Goal: Navigation & Orientation: Find specific page/section

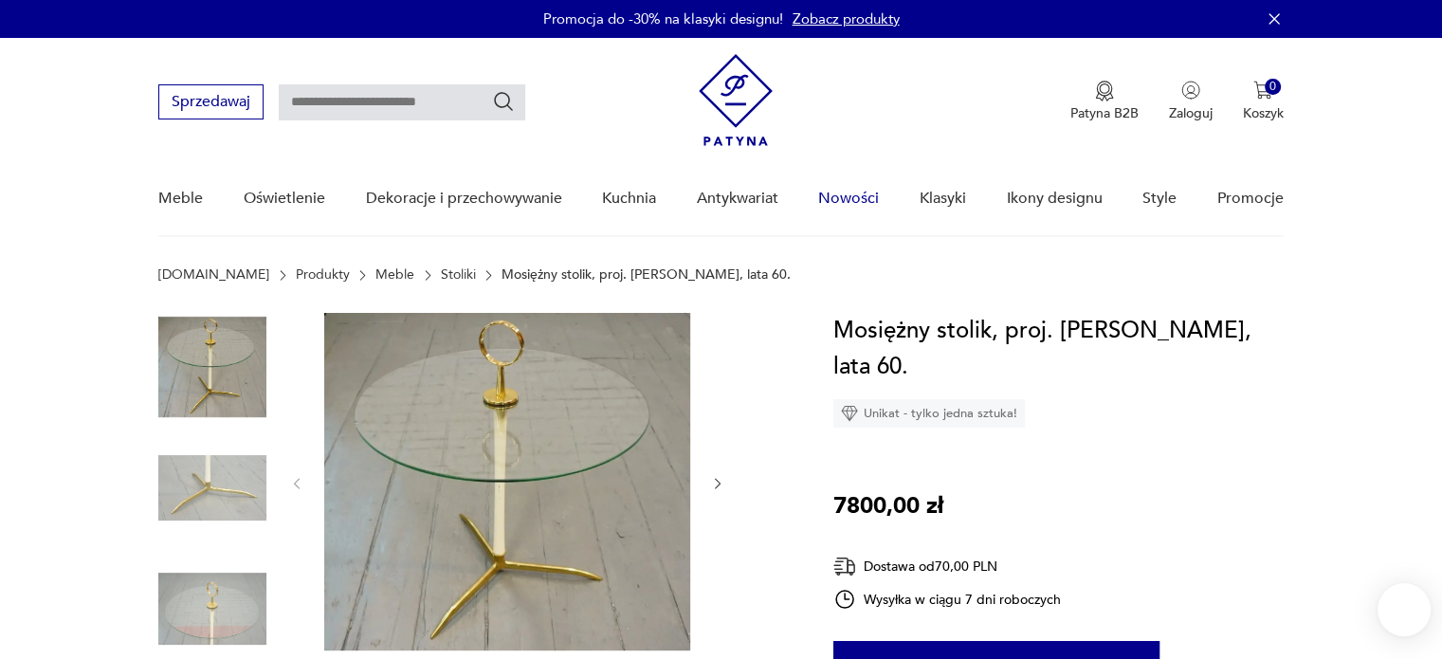
click at [842, 198] on link "Nowości" at bounding box center [848, 198] width 61 height 73
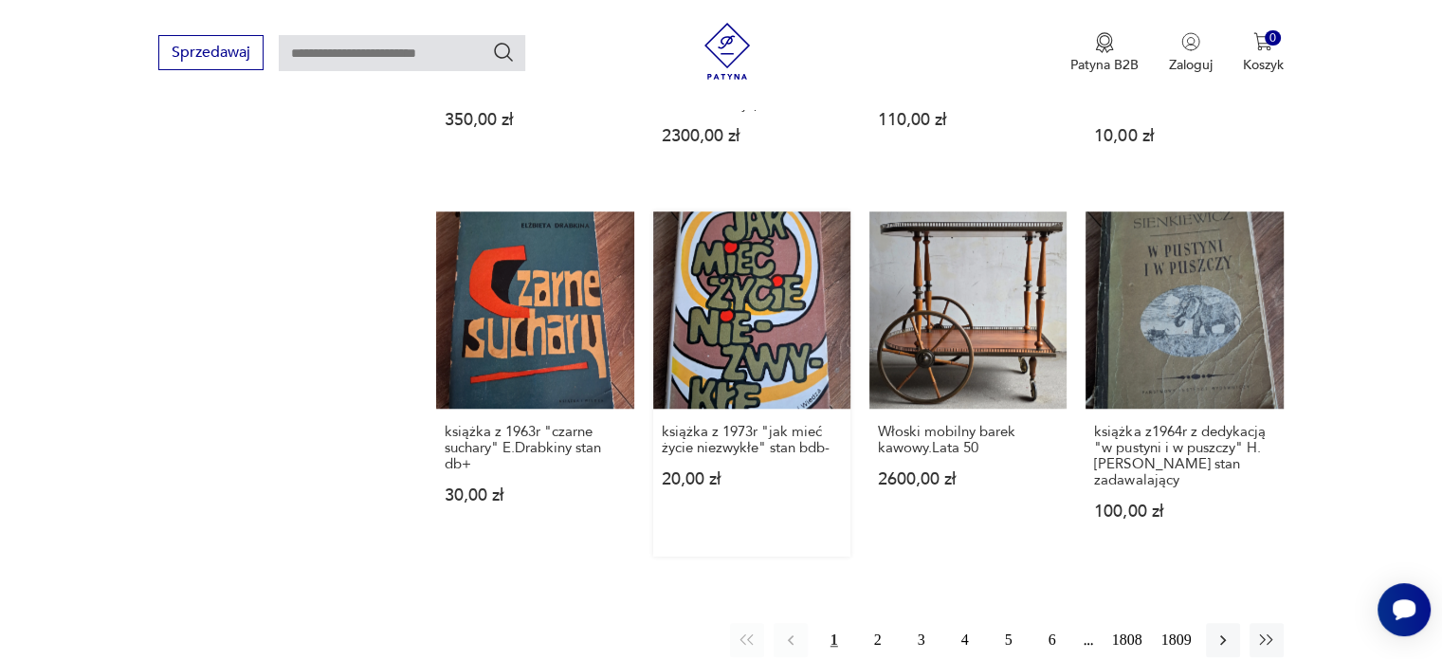
scroll to position [1886, 0]
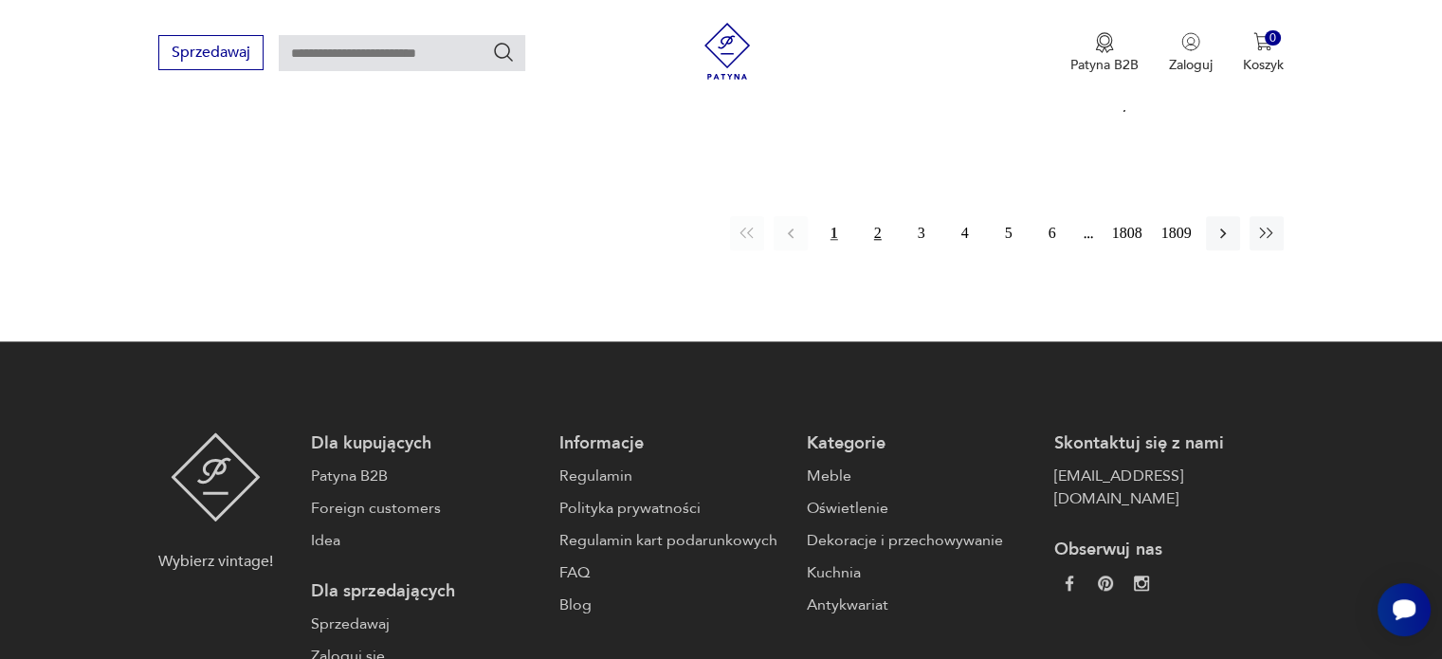
click at [874, 232] on button "2" at bounding box center [878, 233] width 34 height 34
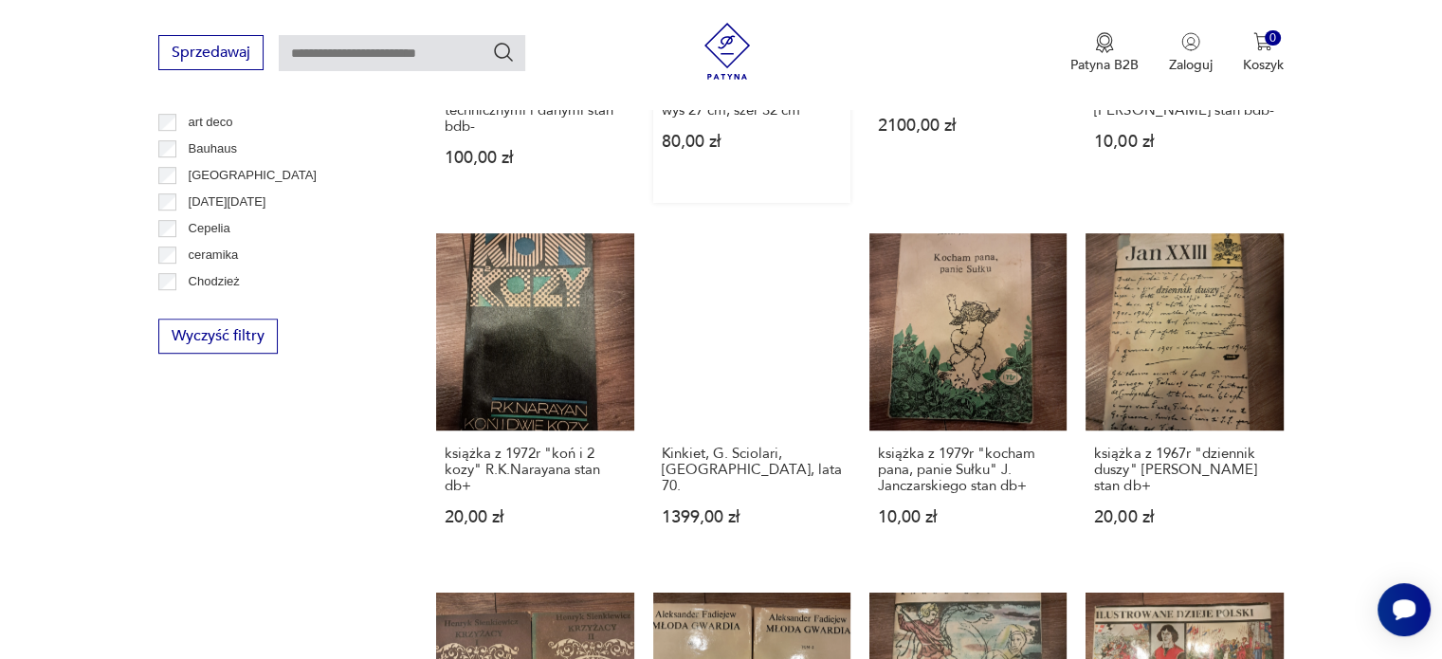
scroll to position [1477, 0]
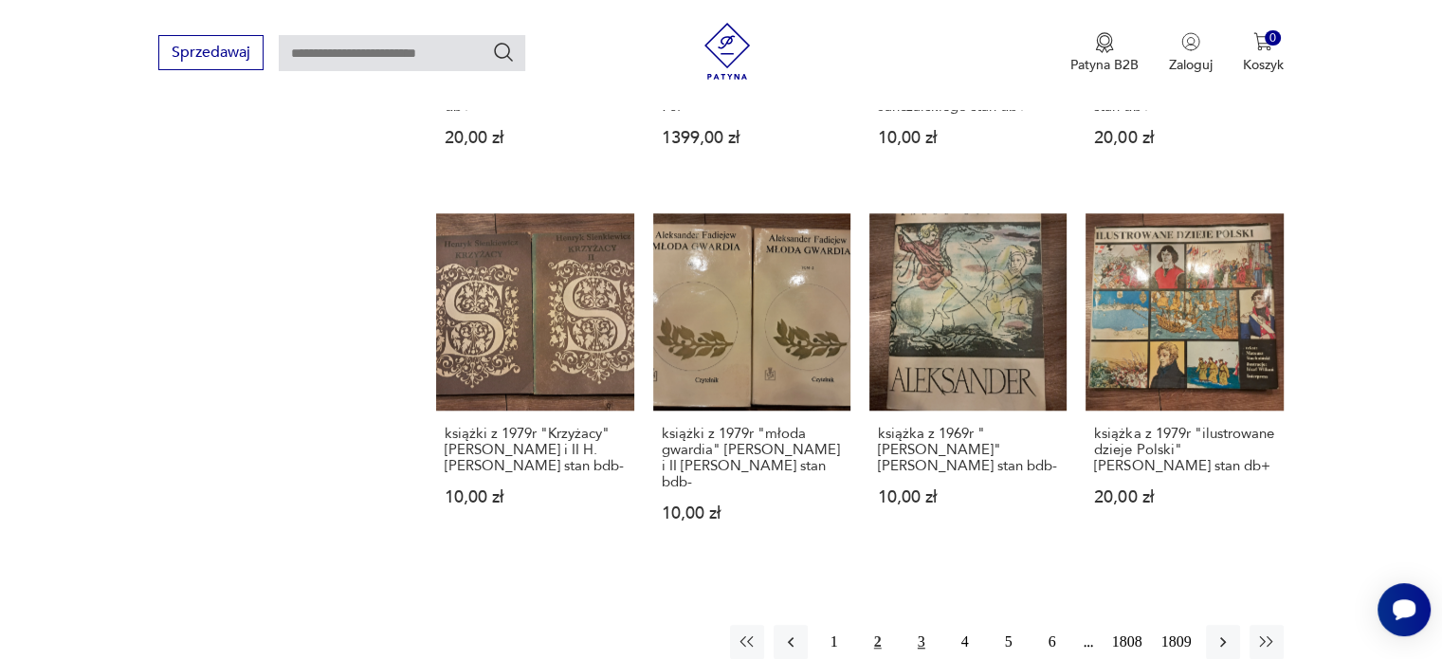
click at [918, 625] on button "3" at bounding box center [921, 642] width 34 height 34
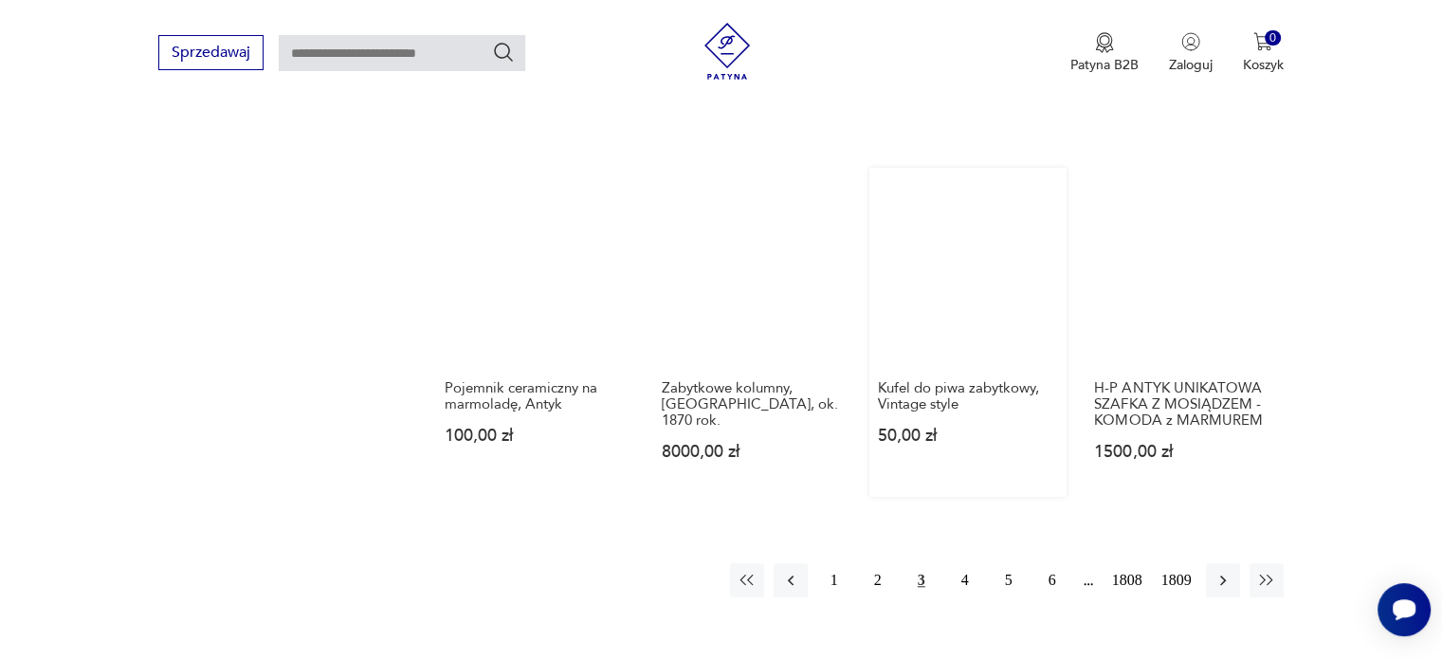
scroll to position [1667, 0]
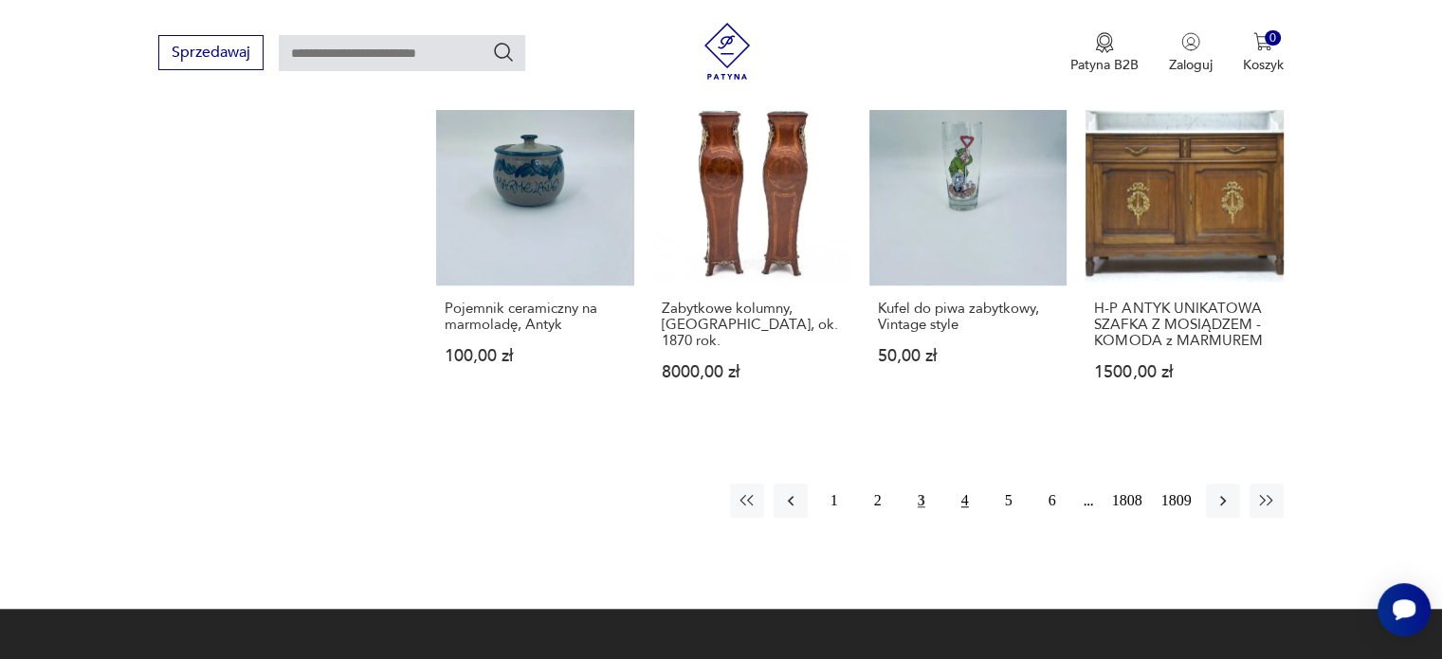
click at [967, 484] on button "4" at bounding box center [965, 501] width 34 height 34
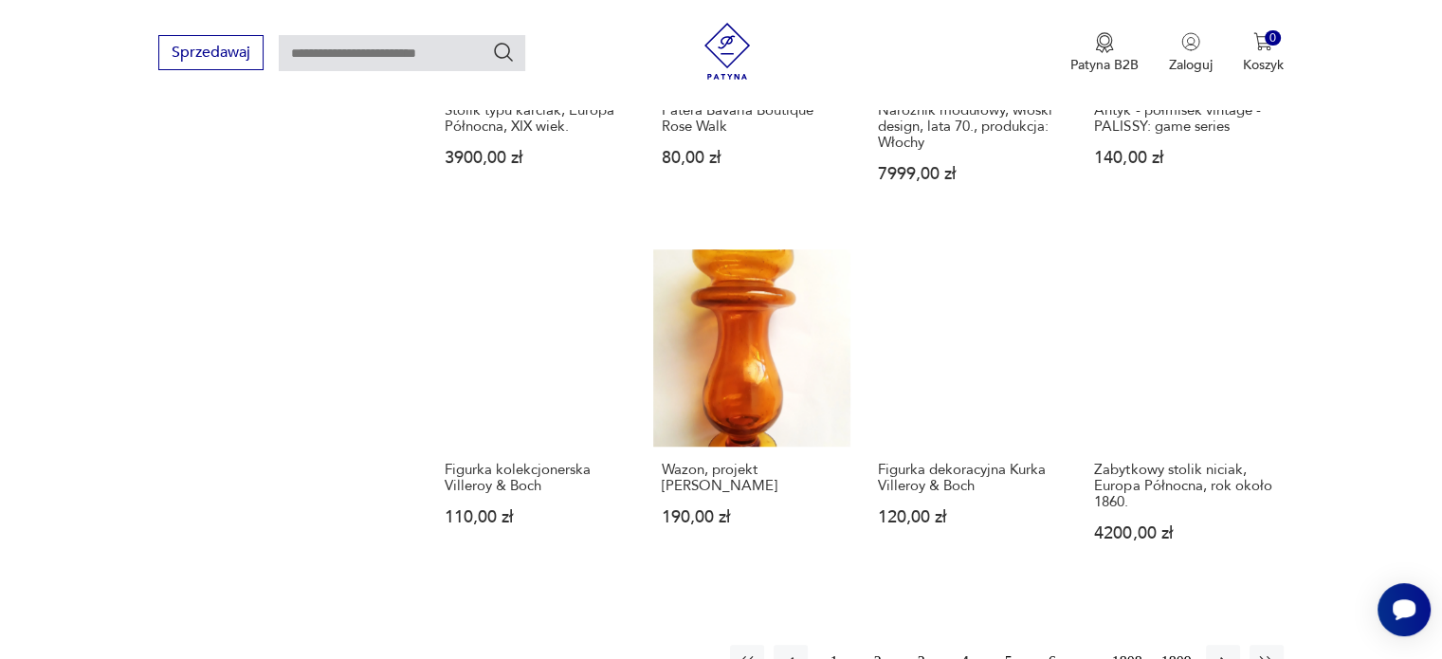
scroll to position [1572, 0]
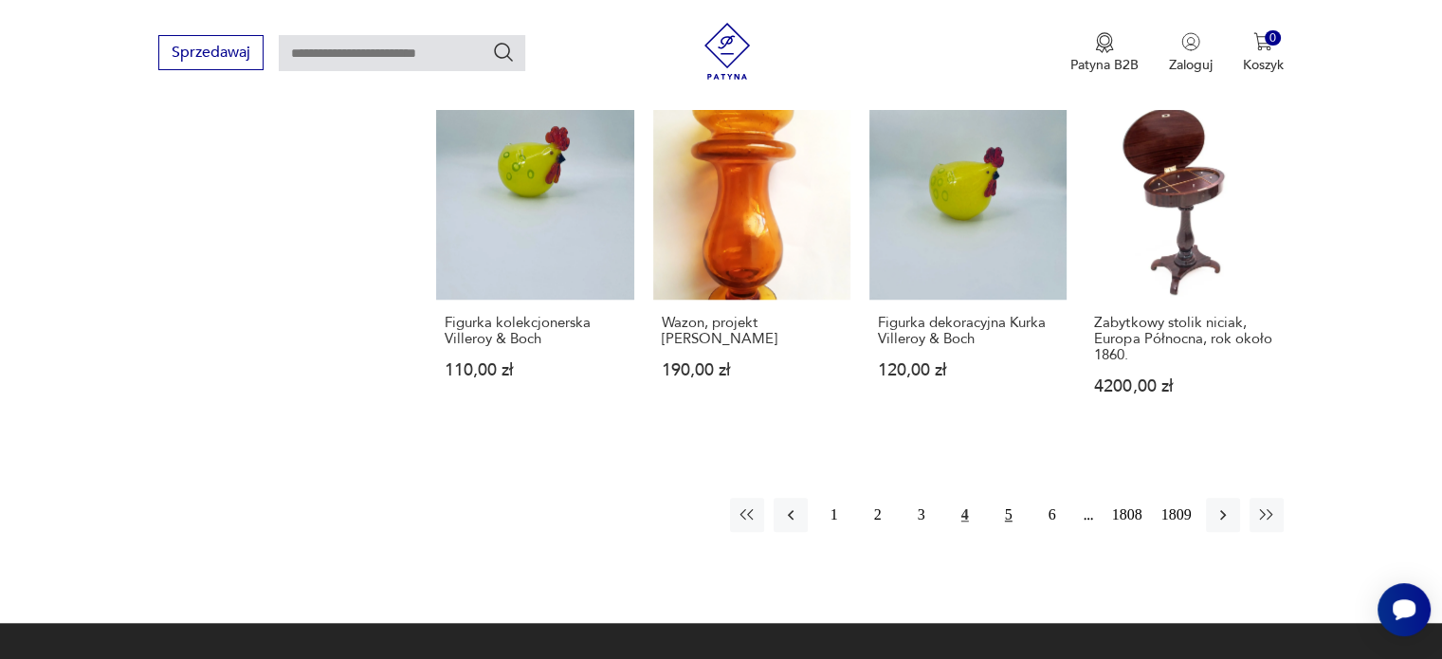
click at [1005, 498] on button "5" at bounding box center [1009, 515] width 34 height 34
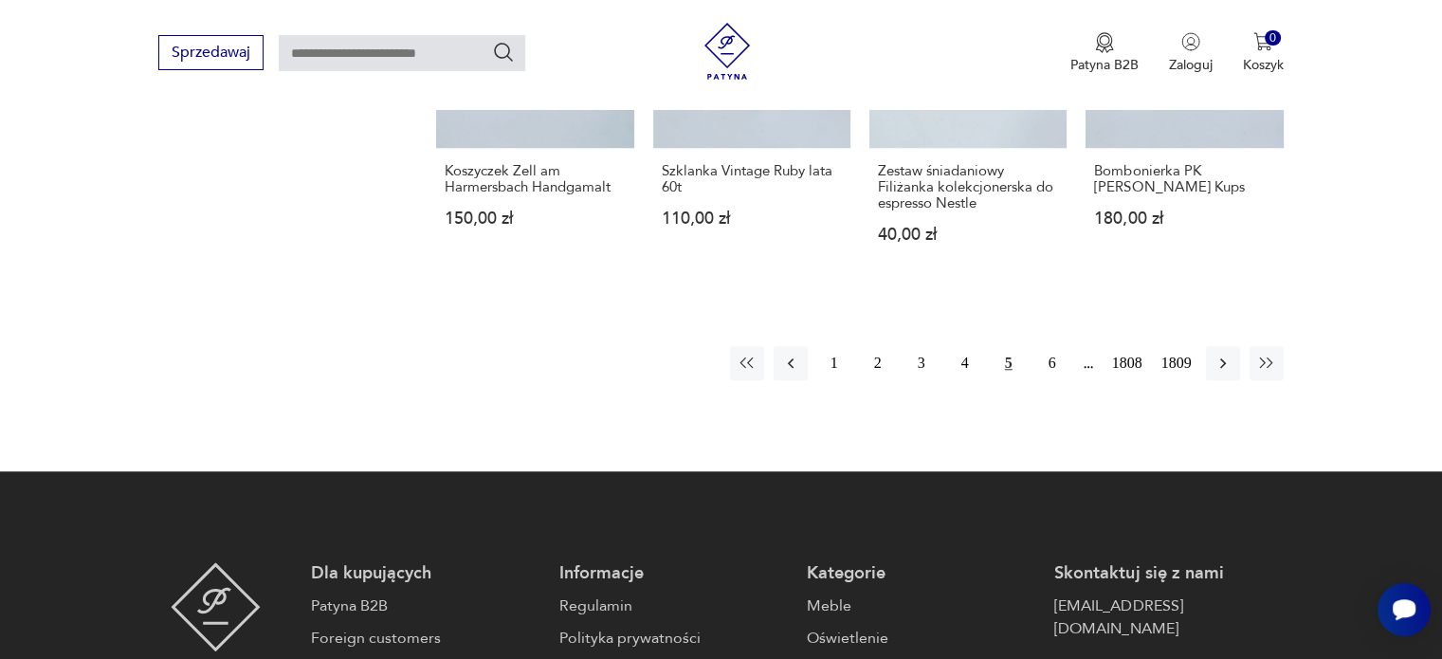
scroll to position [1856, 0]
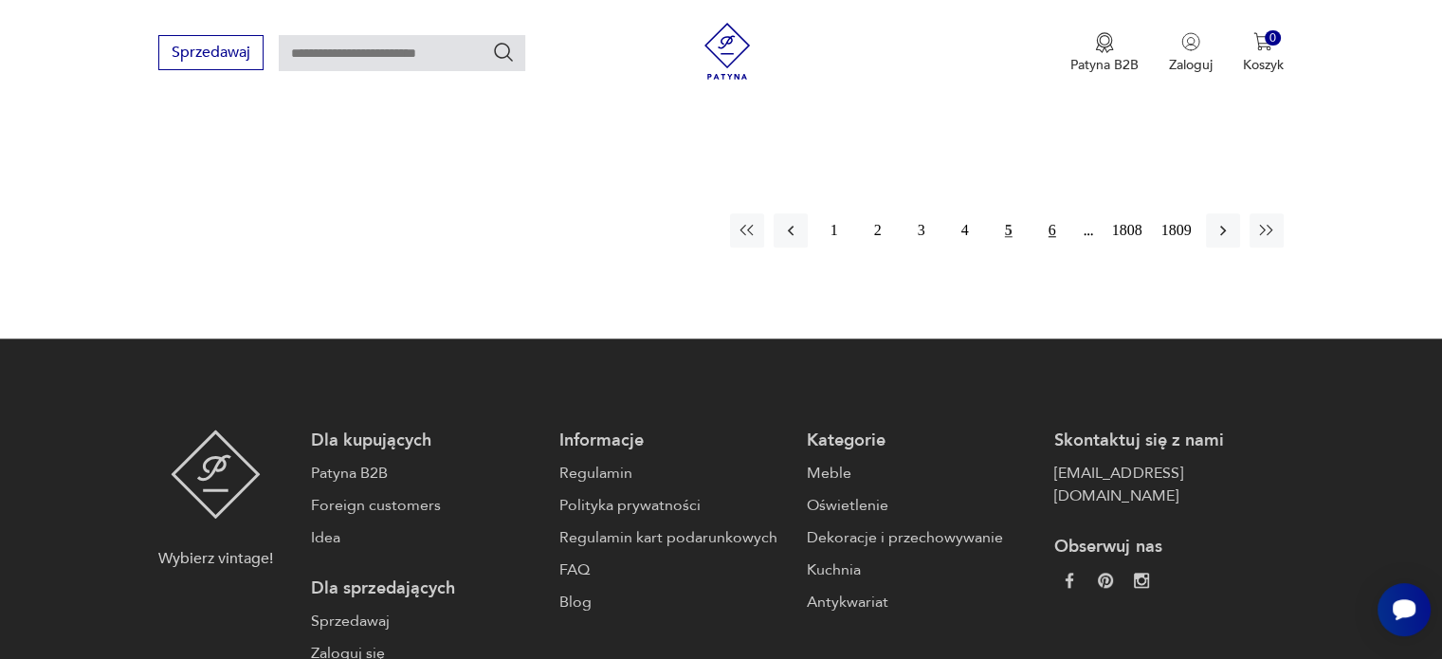
click at [1058, 213] on button "6" at bounding box center [1052, 230] width 34 height 34
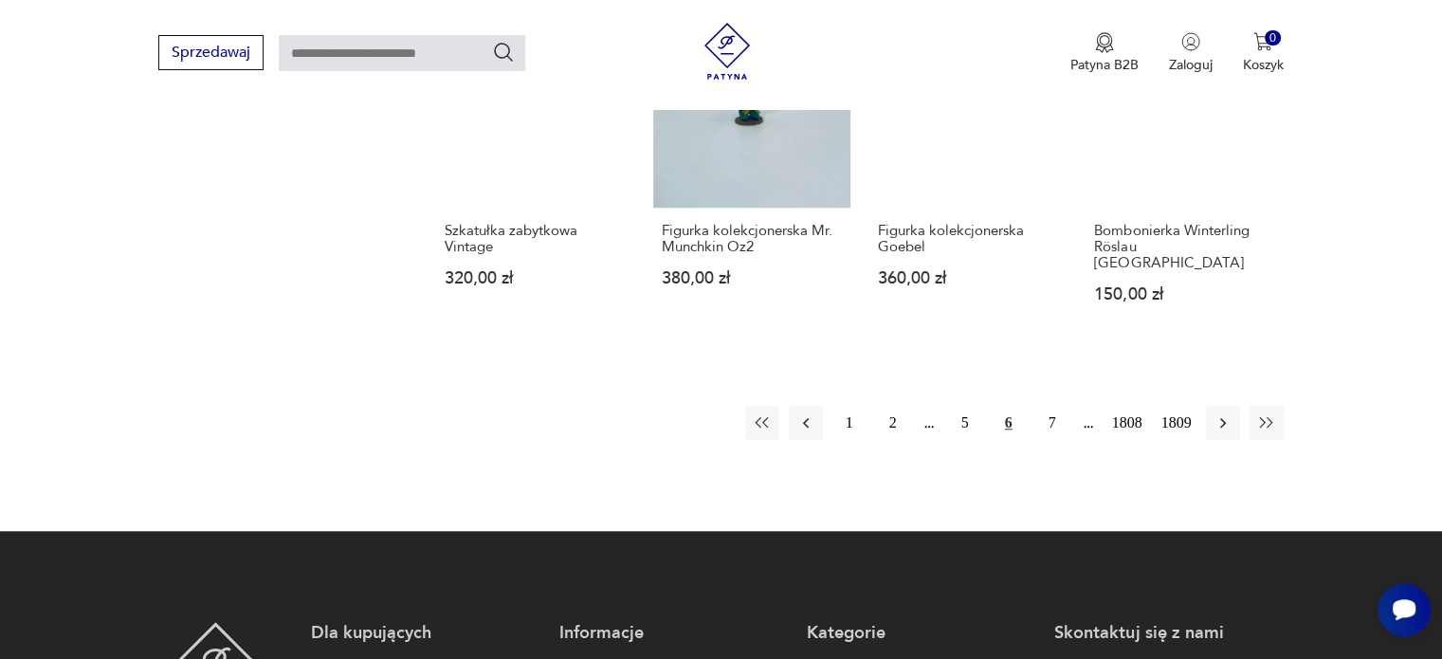
scroll to position [1382, 0]
